Goal: Transaction & Acquisition: Purchase product/service

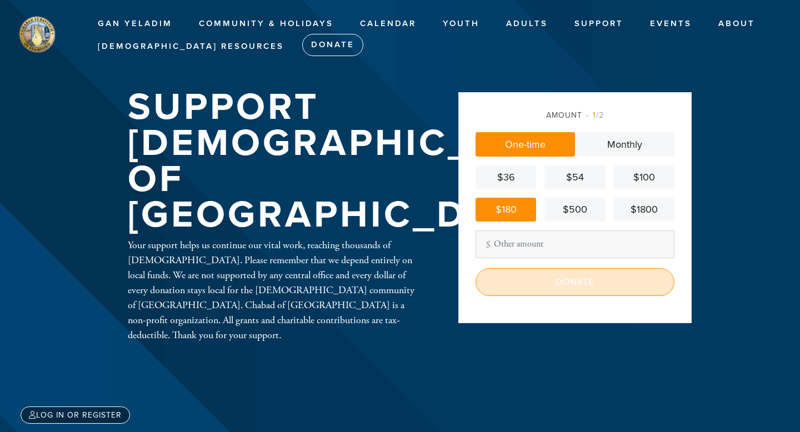
click at [583, 277] on input "Donate" at bounding box center [574, 282] width 199 height 28
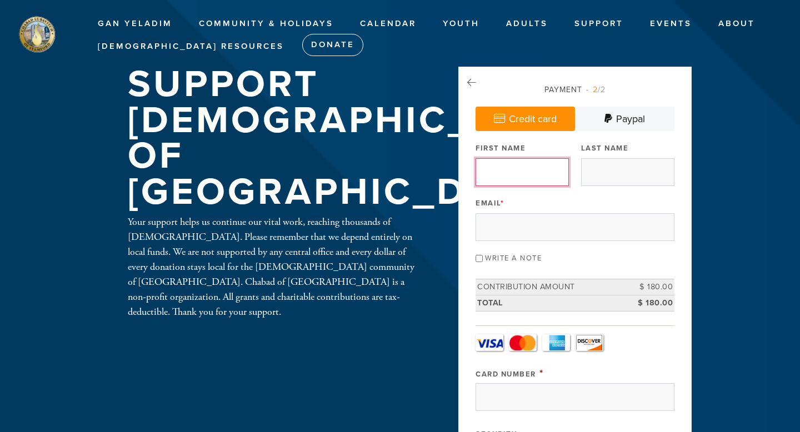
click at [528, 172] on input "First Name" at bounding box center [521, 172] width 93 height 28
type input "[PERSON_NAME]"
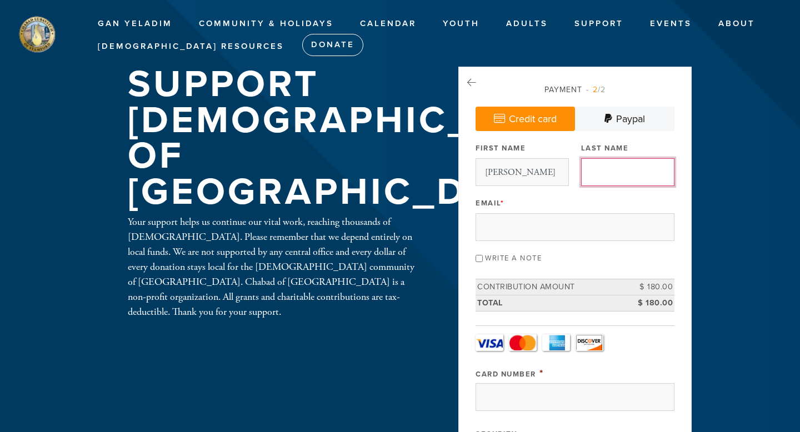
click at [618, 167] on input "Last Name" at bounding box center [627, 172] width 93 height 28
type input "Konstorum"
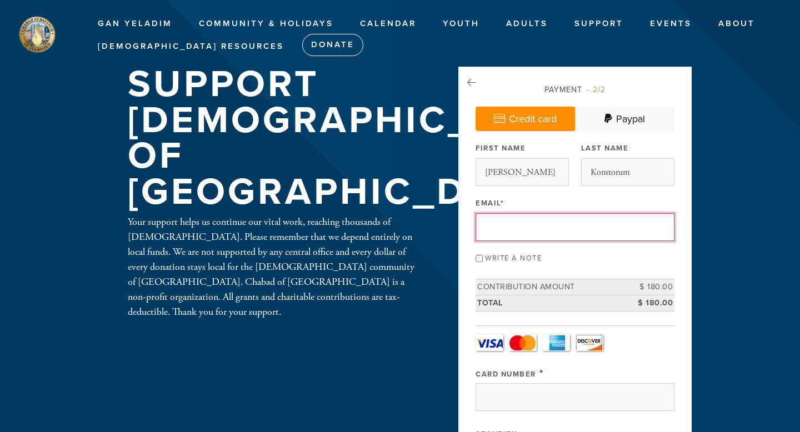
click at [515, 228] on input "Email *" at bounding box center [574, 227] width 199 height 28
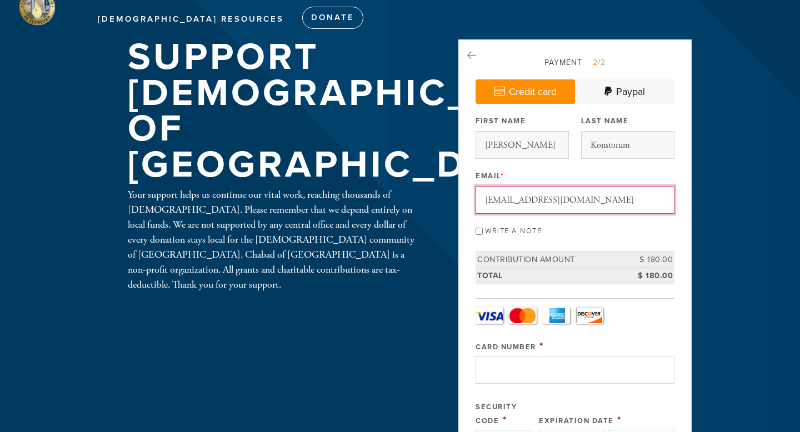
type input "[EMAIL_ADDRESS][DOMAIN_NAME]"
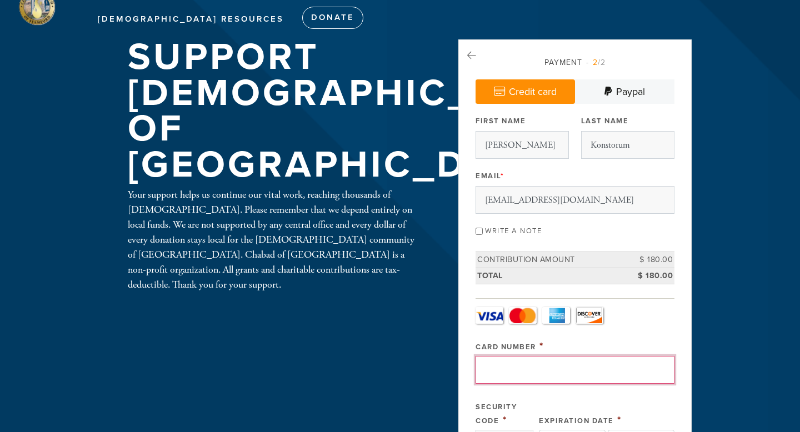
click at [505, 366] on input "Card Number" at bounding box center [574, 370] width 199 height 28
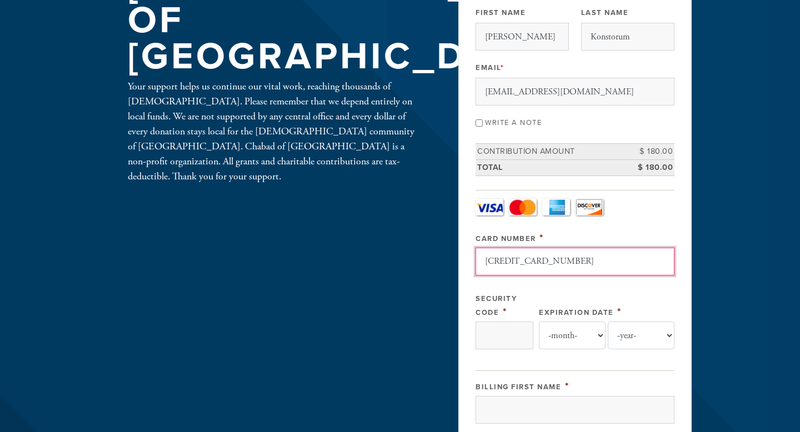
scroll to position [151, 0]
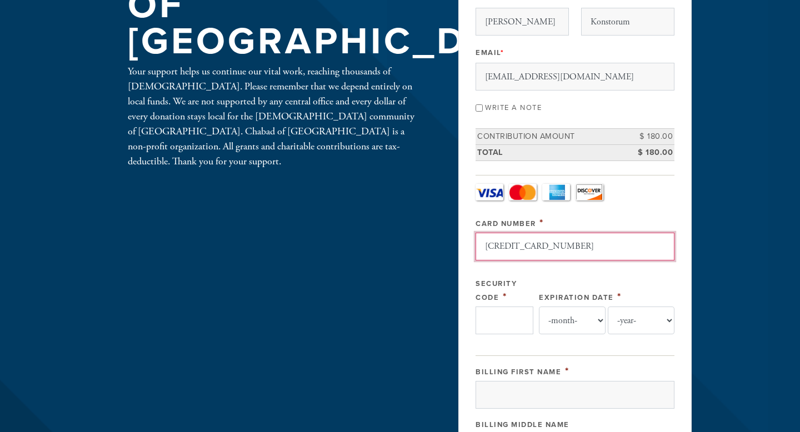
type input "[CREDIT_CARD_NUMBER]"
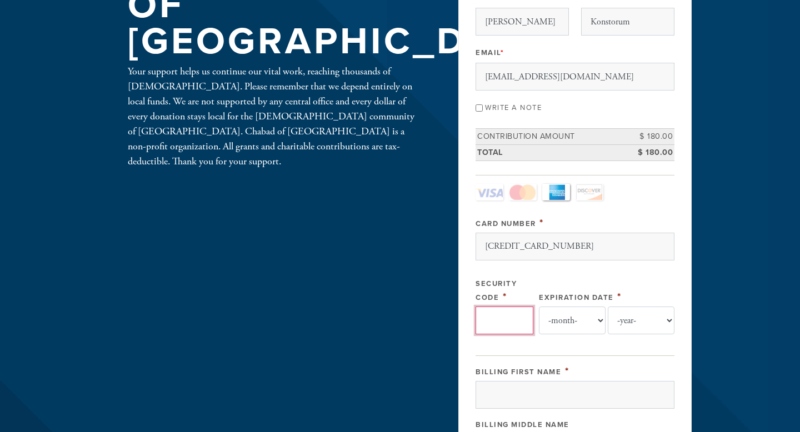
click at [507, 312] on input "Security Code" at bounding box center [504, 321] width 58 height 28
type input "695"
click at [584, 319] on select "-month- Jan Feb Mar Apr May Jun [DATE] Aug Sep Oct Nov Dec" at bounding box center [572, 321] width 67 height 28
select select "3"
click at [539, 307] on select "-month- Jan Feb Mar Apr May Jun [DATE] Aug Sep Oct Nov Dec" at bounding box center [572, 321] width 67 height 28
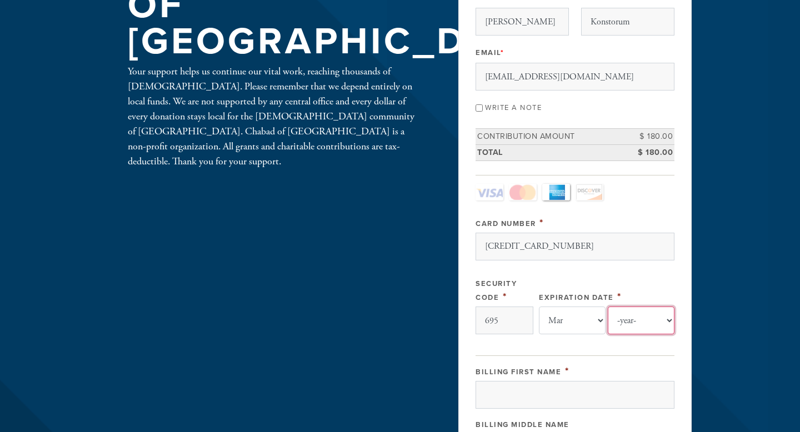
click at [627, 320] on select "-year- 2025 2026 2027 2028 2029 2030 2031 2032 2033 2034 2035" at bounding box center [641, 321] width 67 height 28
select select "2029"
click at [608, 307] on select "-year- 2025 2026 2027 2028 2029 2030 2031 2032 2033 2034 2035" at bounding box center [641, 321] width 67 height 28
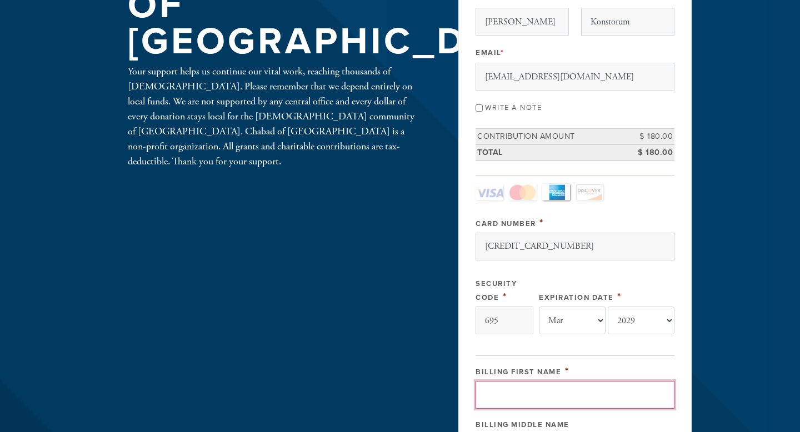
click at [560, 401] on input "Billing First Name" at bounding box center [574, 395] width 199 height 28
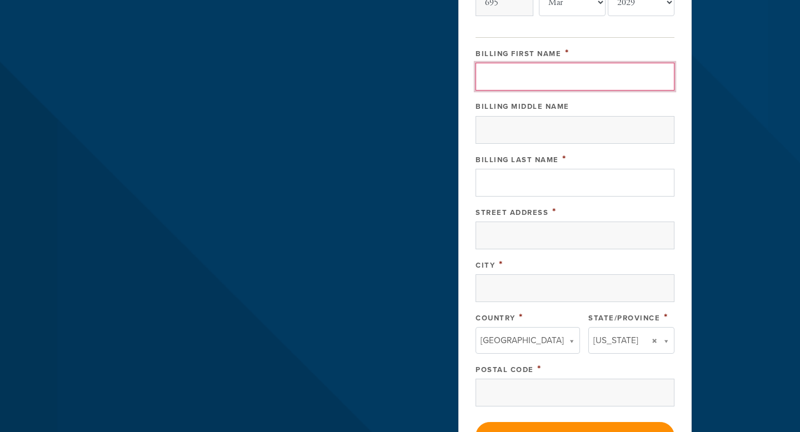
scroll to position [473, 0]
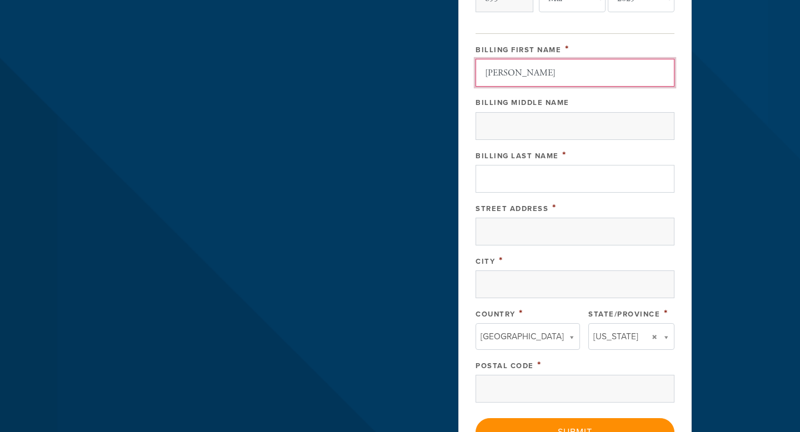
type input "[PERSON_NAME]"
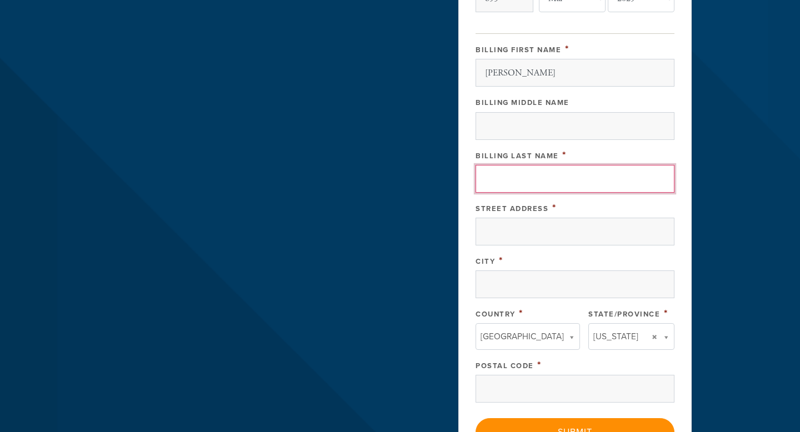
click at [521, 179] on input "Billing Last Name" at bounding box center [574, 179] width 199 height 28
type input "Konstorum"
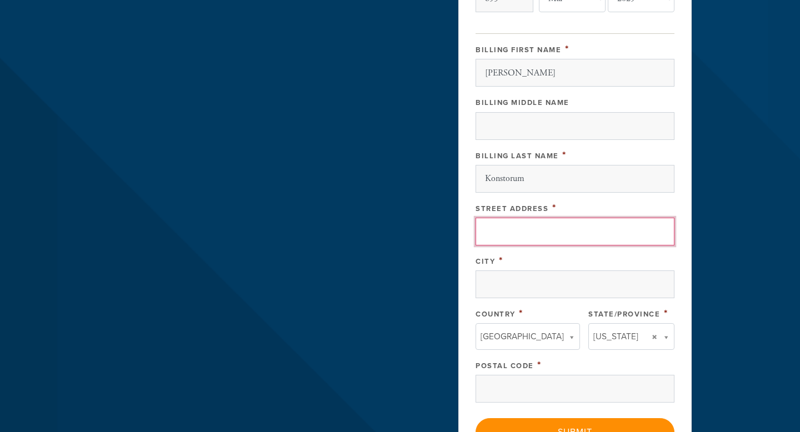
click at [500, 233] on input "Street Address" at bounding box center [574, 232] width 199 height 28
type input "6"
type input "[STREET_ADDRESS]"
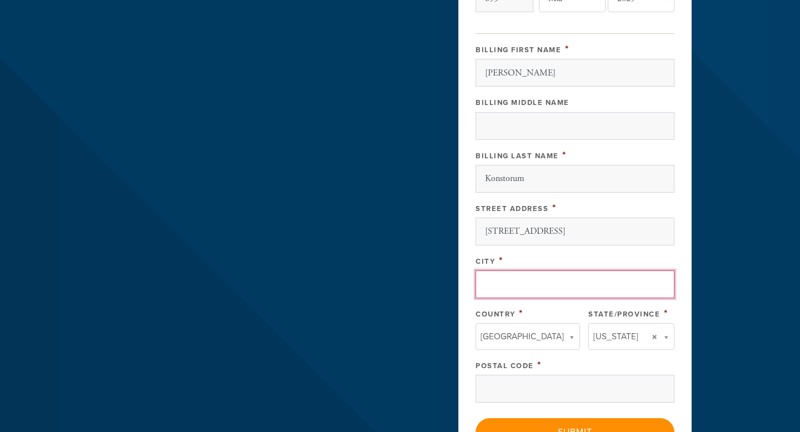
click at [492, 283] on input "City" at bounding box center [574, 285] width 199 height 28
type input "[GEOGRAPHIC_DATA]"
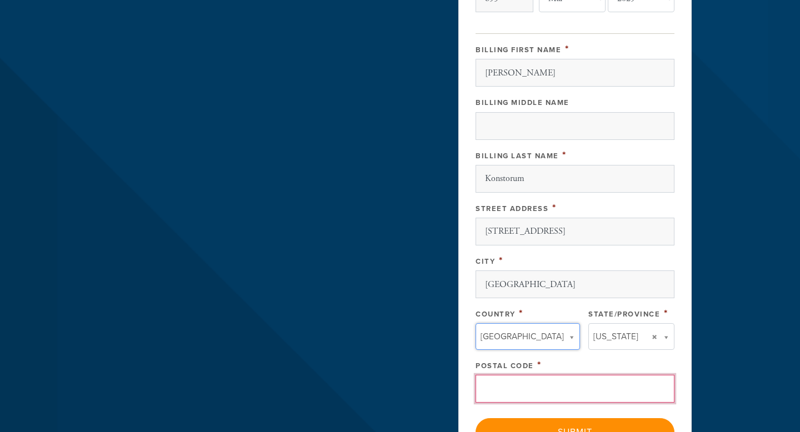
click at [531, 385] on input "Postal Code" at bounding box center [574, 389] width 199 height 28
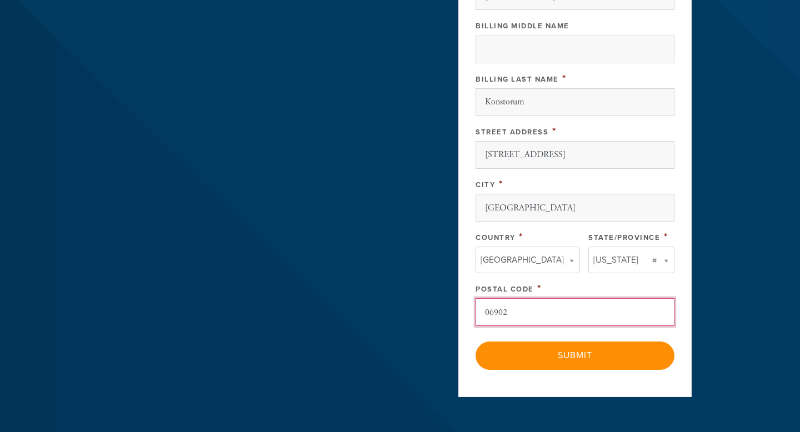
scroll to position [550, 0]
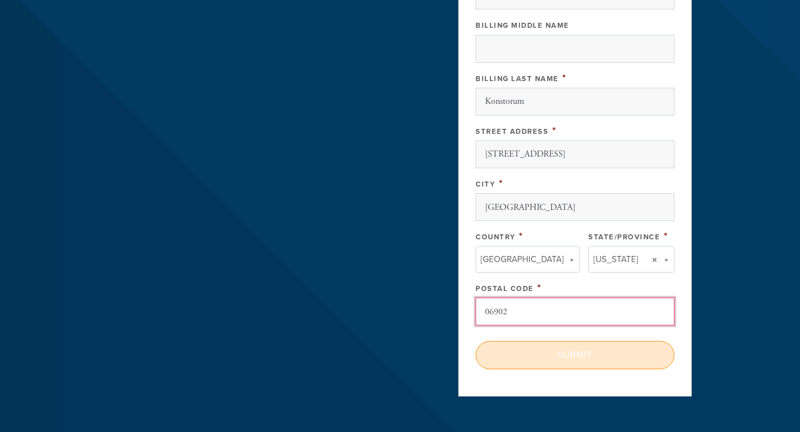
type input "06902"
click at [585, 357] on input "Submit" at bounding box center [574, 355] width 199 height 28
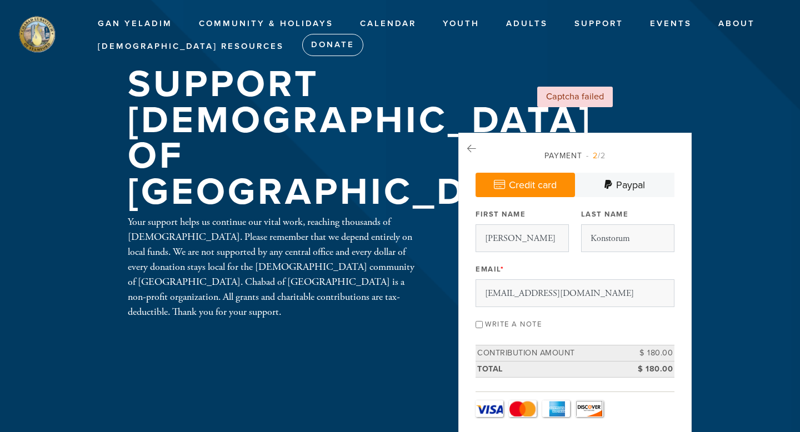
scroll to position [122, 0]
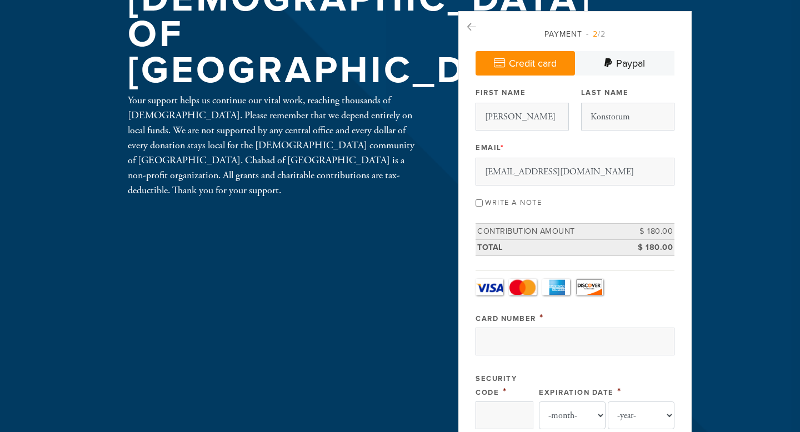
click at [558, 342] on input "Card Number" at bounding box center [574, 342] width 199 height 28
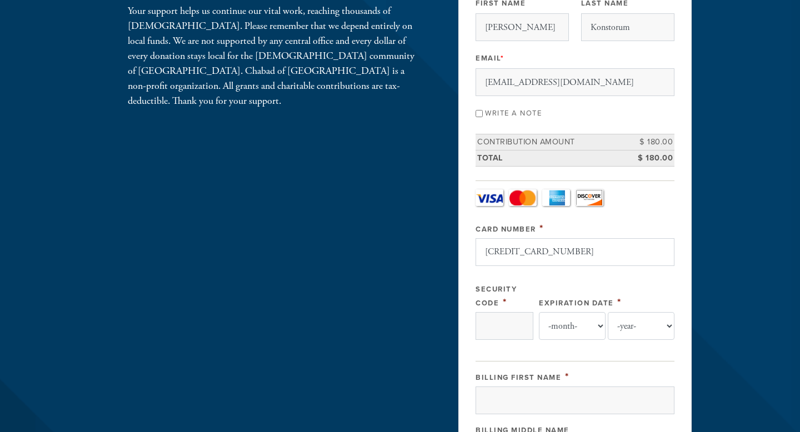
scroll to position [214, 0]
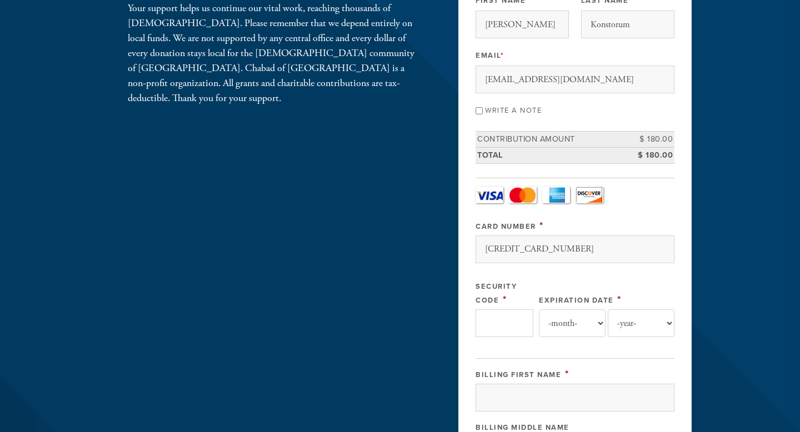
type input "[CREDIT_CARD_NUMBER]"
click at [514, 331] on input "Security Code" at bounding box center [504, 323] width 58 height 28
type input "695"
click at [581, 322] on select "-month- Jan Feb Mar Apr May Jun Jul Aug Sep Oct Nov Dec" at bounding box center [572, 323] width 67 height 28
select select "3"
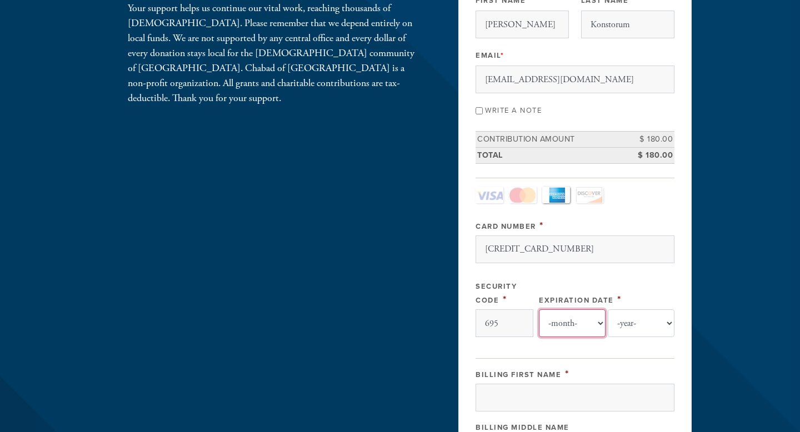
click at [539, 309] on select "-month- Jan Feb Mar Apr May Jun Jul Aug Sep Oct Nov Dec" at bounding box center [572, 323] width 67 height 28
click at [629, 322] on select "-year- 2025 2026 2027 2028 2029 2030 2031 2032 2033 2034 2035" at bounding box center [641, 323] width 67 height 28
select select "2029"
click at [608, 309] on select "-year- 2025 2026 2027 2028 2029 2030 2031 2032 2033 2034 2035" at bounding box center [641, 323] width 67 height 28
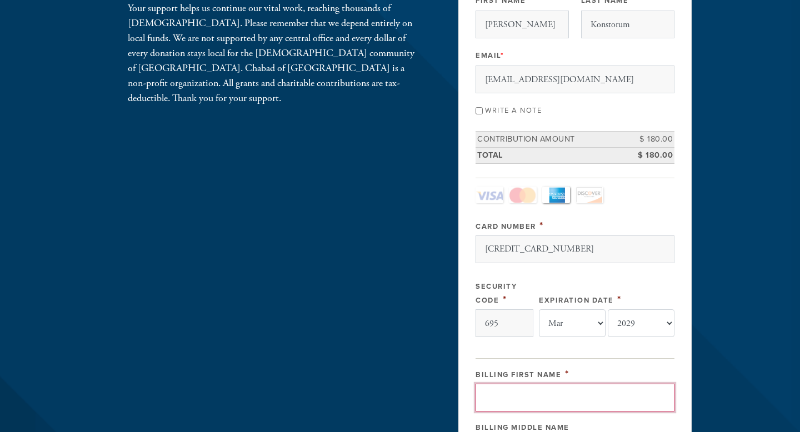
click at [543, 398] on input "Billing First Name" at bounding box center [574, 398] width 199 height 28
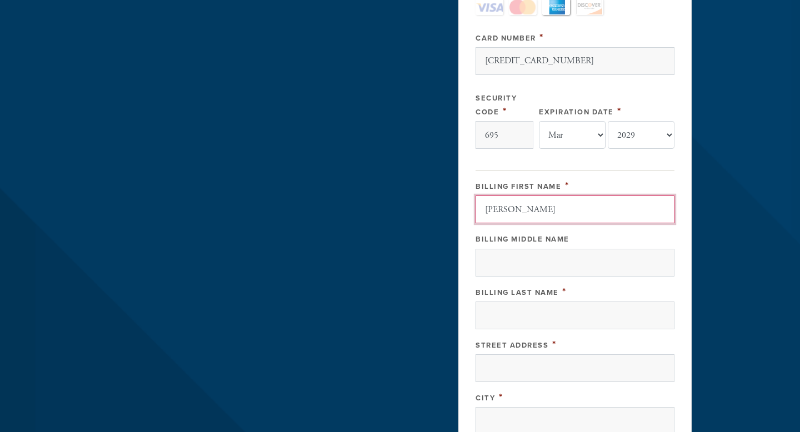
scroll to position [417, 0]
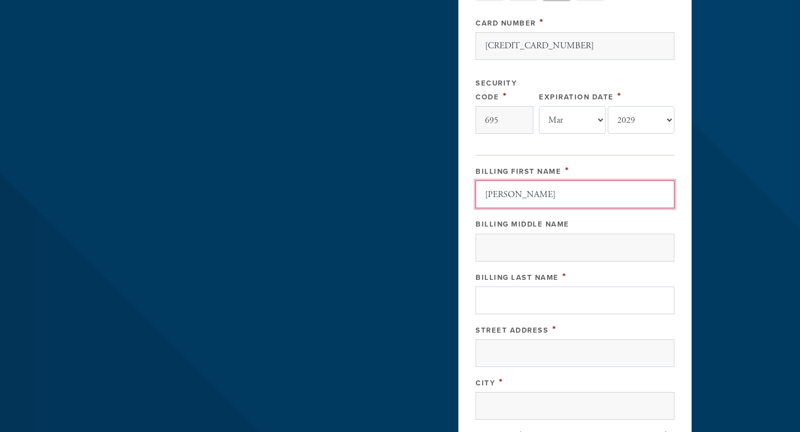
type input "[PERSON_NAME]"
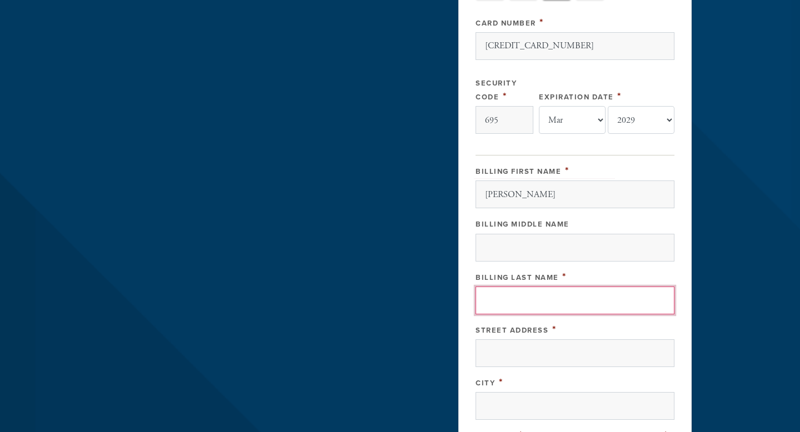
click at [499, 299] on input "Billing Last Name" at bounding box center [574, 301] width 199 height 28
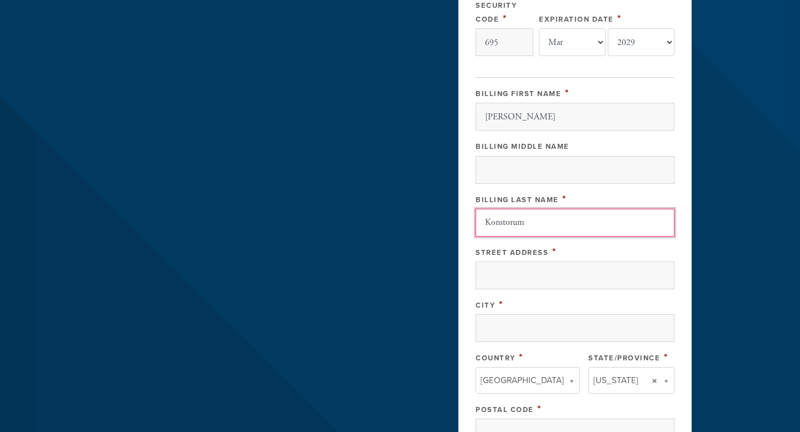
scroll to position [513, 0]
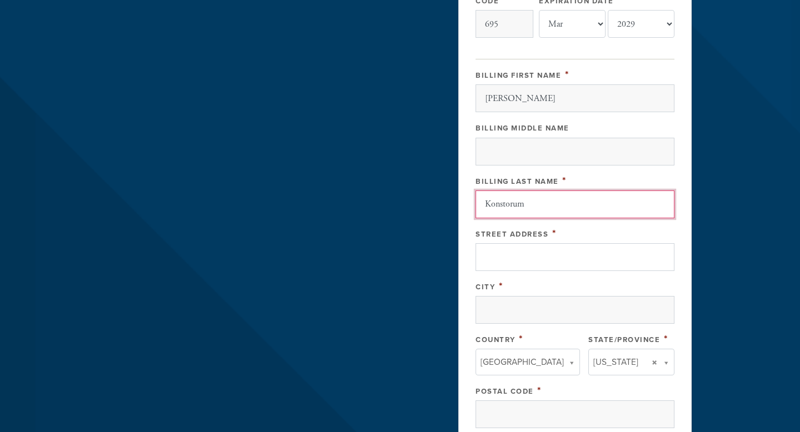
type input "Konstorum"
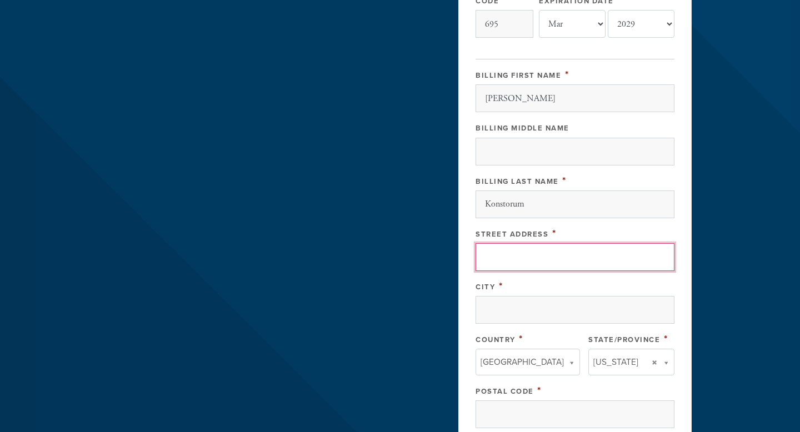
click at [502, 257] on input "Street Address" at bounding box center [574, 257] width 199 height 28
type input "[STREET_ADDRESS]"
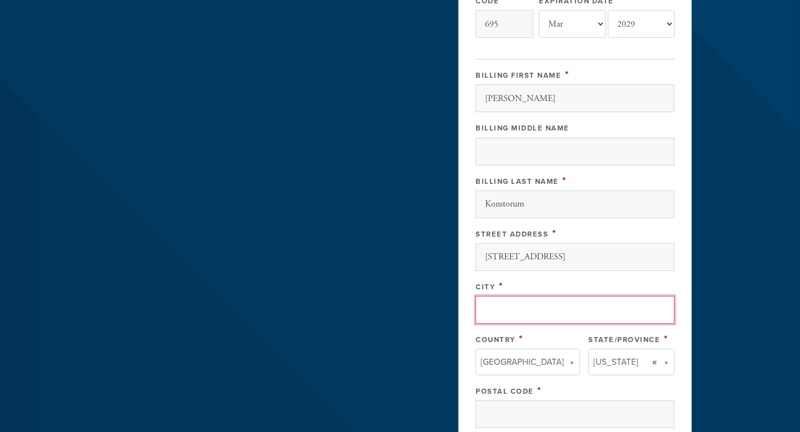
click at [489, 308] on input "City" at bounding box center [574, 310] width 199 height 28
type input "[GEOGRAPHIC_DATA]"
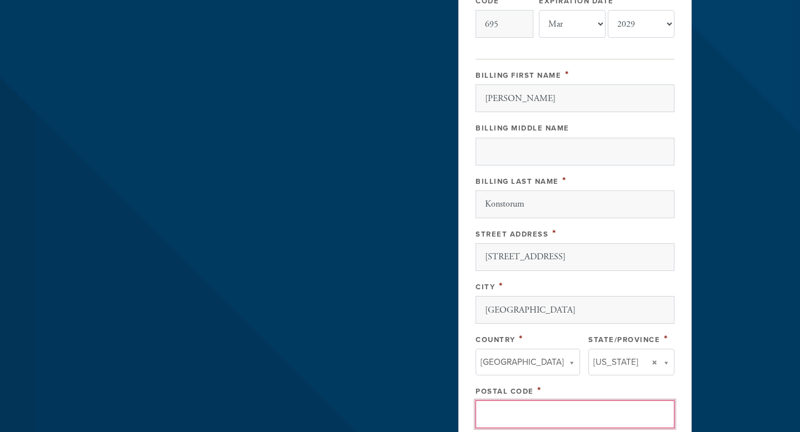
click at [529, 405] on input "Postal Code" at bounding box center [574, 414] width 199 height 28
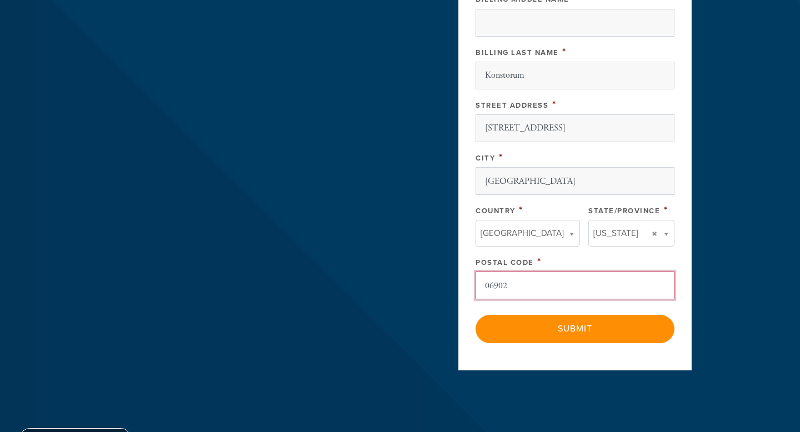
scroll to position [774, 0]
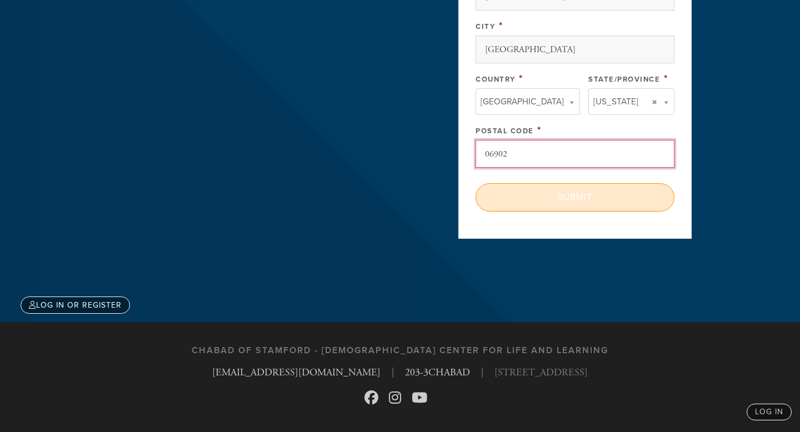
type input "06902"
click at [574, 193] on input "Submit" at bounding box center [574, 197] width 199 height 28
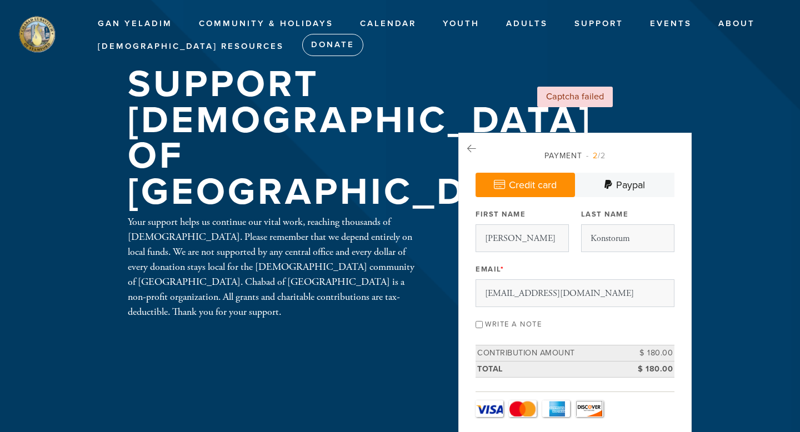
click at [628, 173] on link "Paypal" at bounding box center [624, 185] width 99 height 24
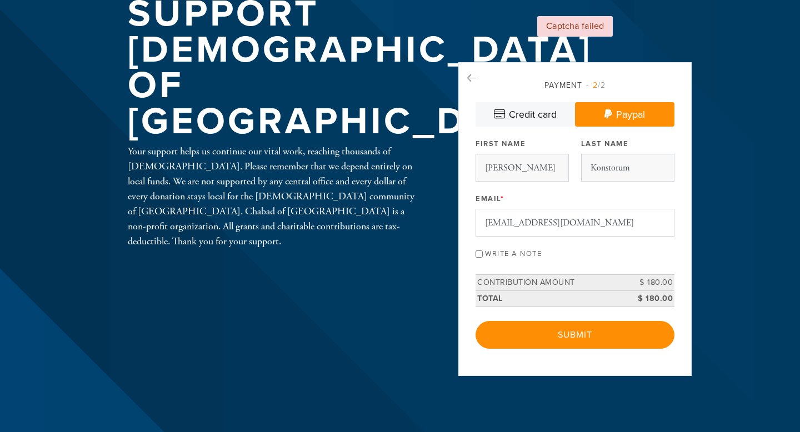
scroll to position [61, 0]
